Goal: Information Seeking & Learning: Learn about a topic

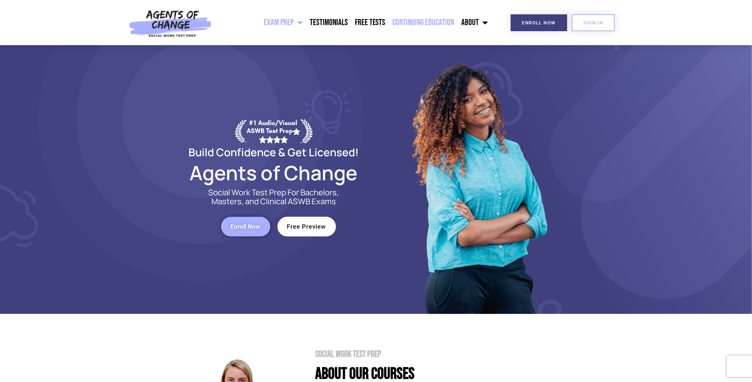
click at [420, 25] on link "Continuing Education" at bounding box center [423, 23] width 69 height 18
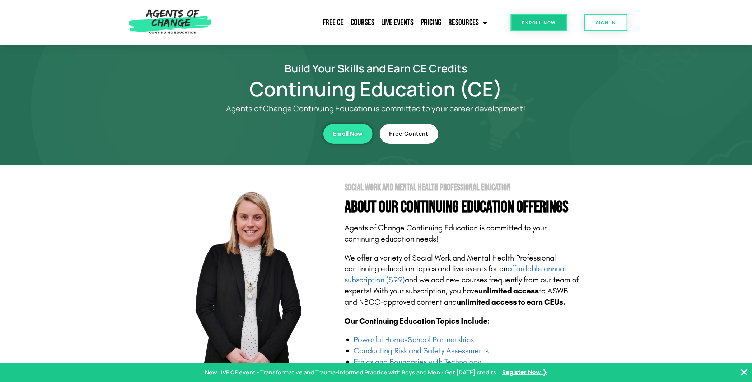
click at [405, 124] on link "Free Content" at bounding box center [409, 134] width 58 height 20
